Goal: Information Seeking & Learning: Check status

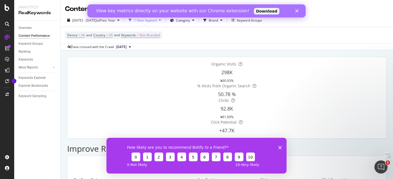
click at [299, 10] on div "Close" at bounding box center [298, 10] width 5 height 3
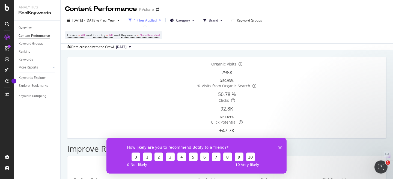
click at [281, 146] on polygon "Close survey" at bounding box center [280, 147] width 3 height 3
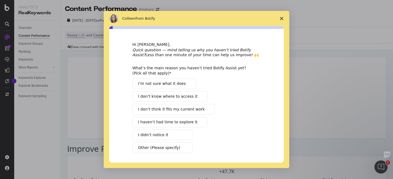
click at [282, 16] on span "Close survey" at bounding box center [281, 18] width 15 height 15
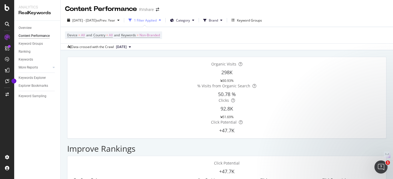
click at [157, 19] on div "1 Filter Applied" at bounding box center [145, 20] width 23 height 5
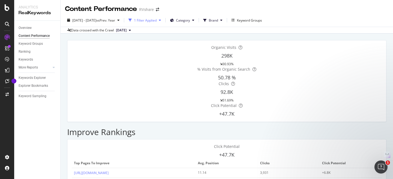
click at [157, 19] on div "1 Filter Applied" at bounding box center [145, 20] width 23 height 5
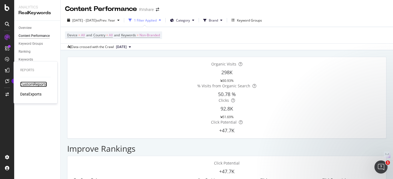
click at [24, 83] on div "CustomReports" at bounding box center [33, 84] width 27 height 5
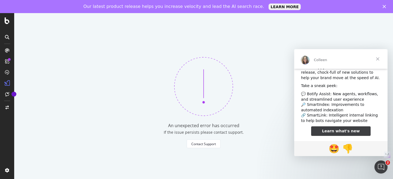
scroll to position [11, 0]
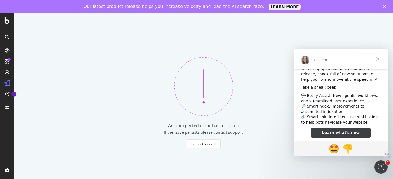
click at [377, 58] on span "Close" at bounding box center [378, 59] width 20 height 20
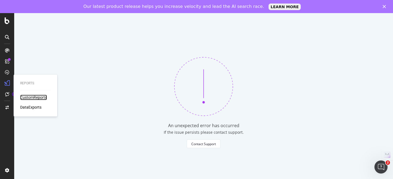
click at [21, 96] on div "CustomReports" at bounding box center [33, 97] width 27 height 5
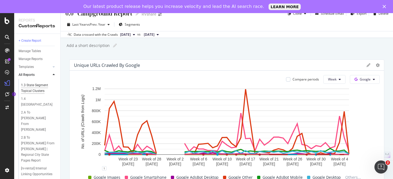
scroll to position [41, 0]
click at [26, 117] on div "2.A To [PERSON_NAME] From [PERSON_NAME]" at bounding box center [37, 120] width 33 height 23
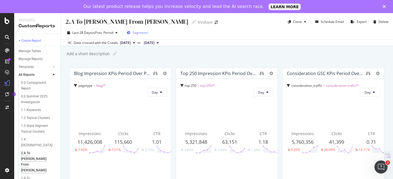
click at [132, 33] on div "Segments" at bounding box center [137, 33] width 21 height 8
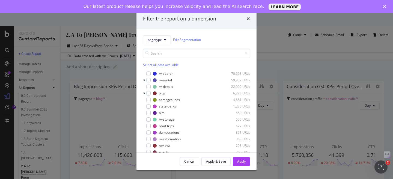
click at [263, 34] on div "Filter the report on a dimension pagetype Edit Segmentation Select all data ava…" at bounding box center [196, 89] width 393 height 179
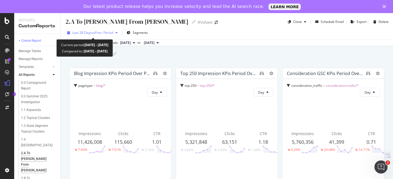
click at [116, 34] on div "button" at bounding box center [116, 32] width 7 height 3
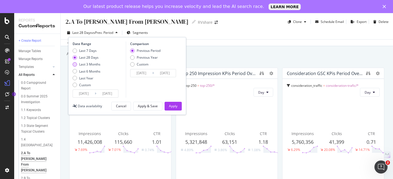
click at [90, 64] on div "Last 3 Months" at bounding box center [89, 64] width 21 height 5
type input "2025/05/17"
type input "2025/02/14"
type input "2025/05/16"
click at [170, 104] on div "Apply" at bounding box center [173, 106] width 8 height 5
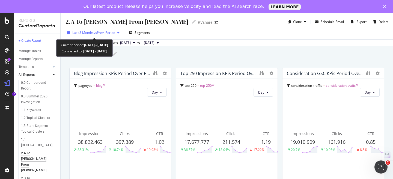
click at [106, 33] on span "vs Prev. Period" at bounding box center [105, 32] width 22 height 5
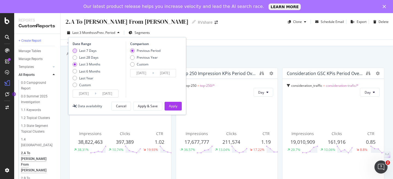
click at [91, 49] on div "Last 7 Days" at bounding box center [87, 50] width 17 height 5
type input "2025/08/10"
type input "2025/08/03"
type input "2025/08/09"
click at [175, 105] on div "Apply" at bounding box center [173, 106] width 8 height 5
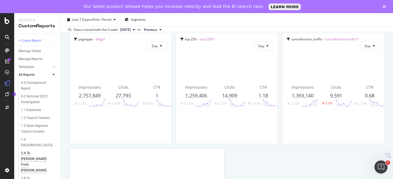
scroll to position [37, 0]
